Goal: Find specific page/section: Find specific page/section

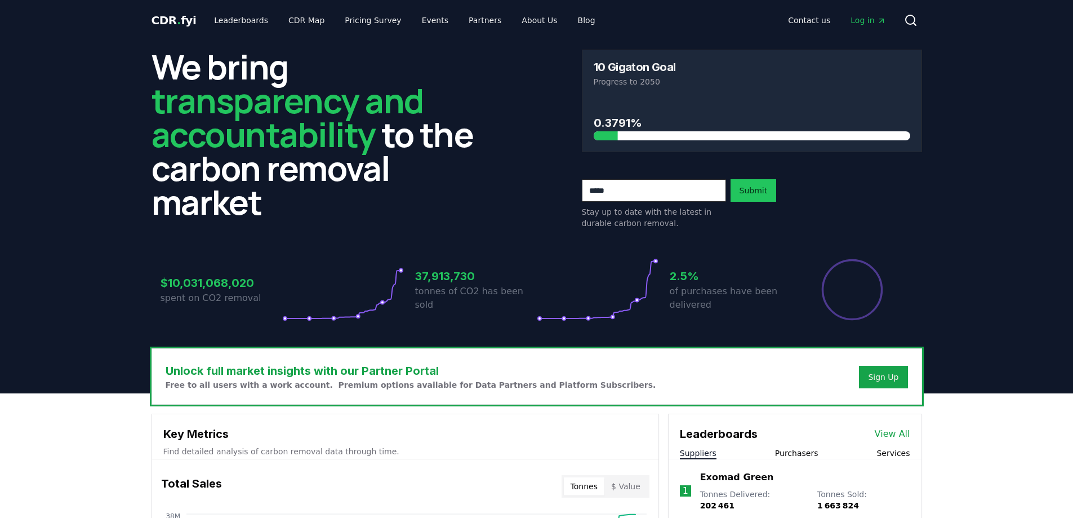
click at [889, 430] on link "View All" at bounding box center [892, 434] width 35 height 14
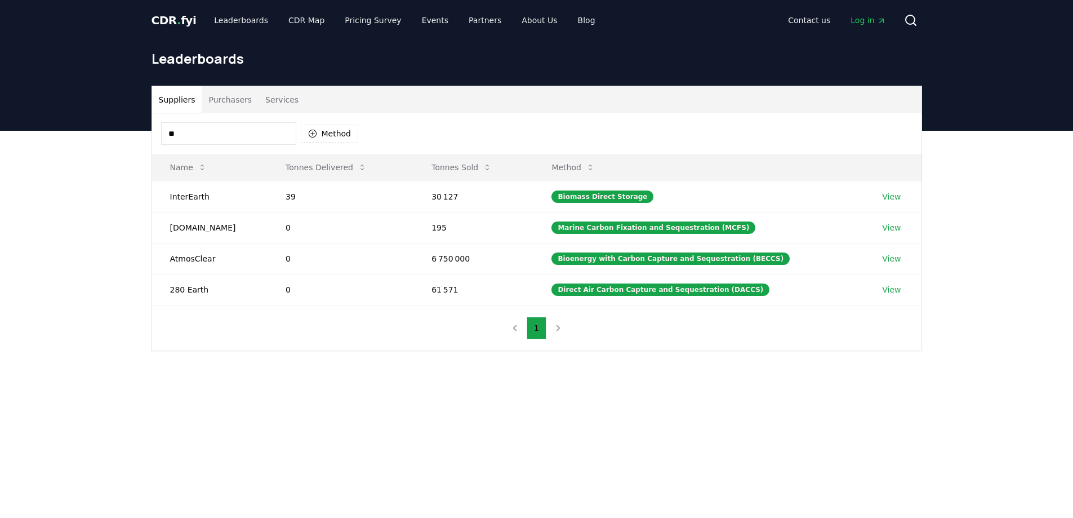
type input "*"
